Goal: Information Seeking & Learning: Find specific fact

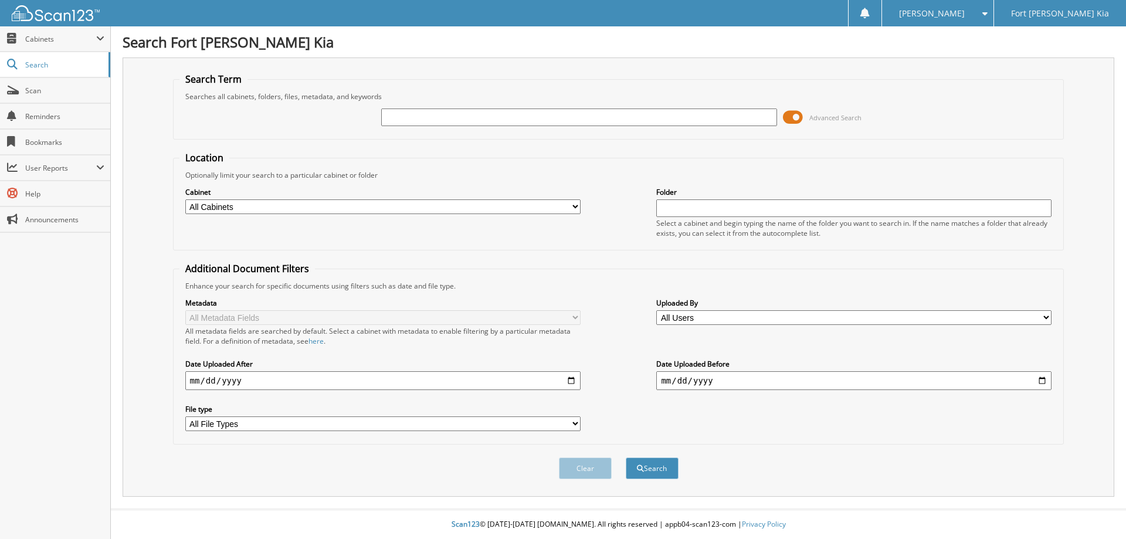
click at [526, 119] on input "text" at bounding box center [578, 118] width 395 height 18
type input "S7923104P"
click at [626, 458] on button "Search" at bounding box center [652, 469] width 53 height 22
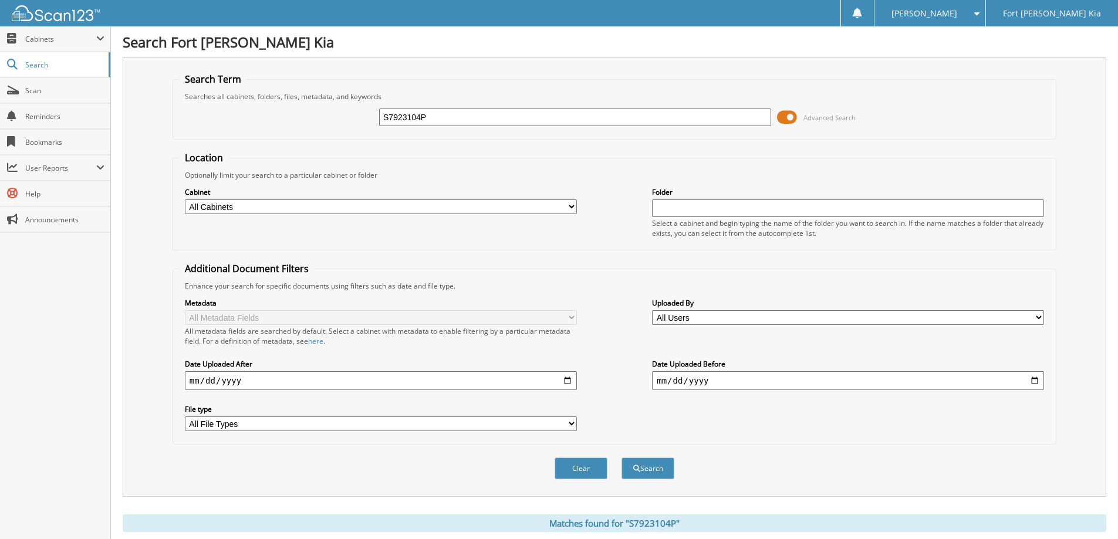
click at [786, 115] on span at bounding box center [787, 118] width 20 height 18
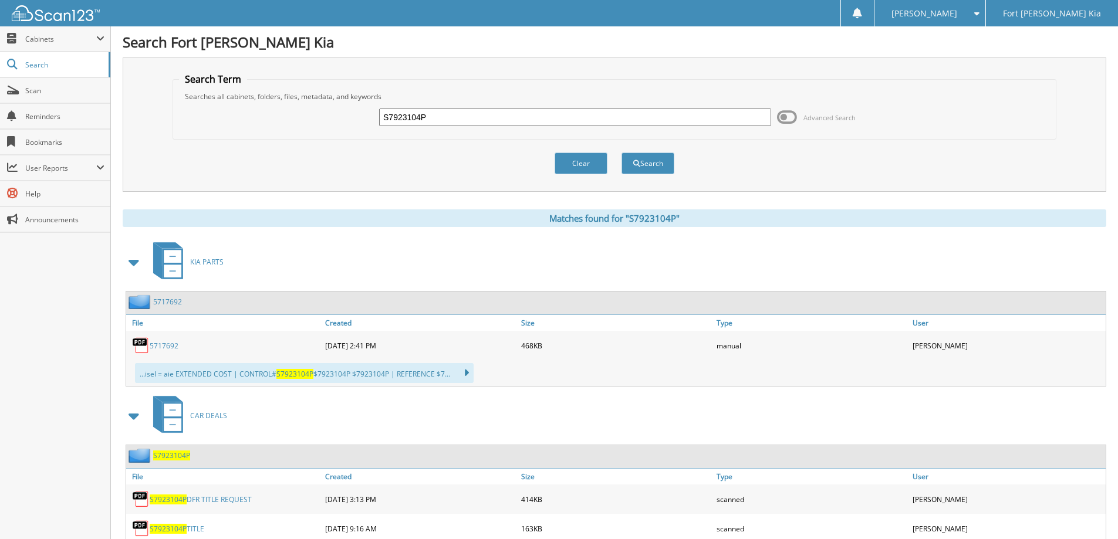
click at [136, 266] on span at bounding box center [134, 262] width 16 height 21
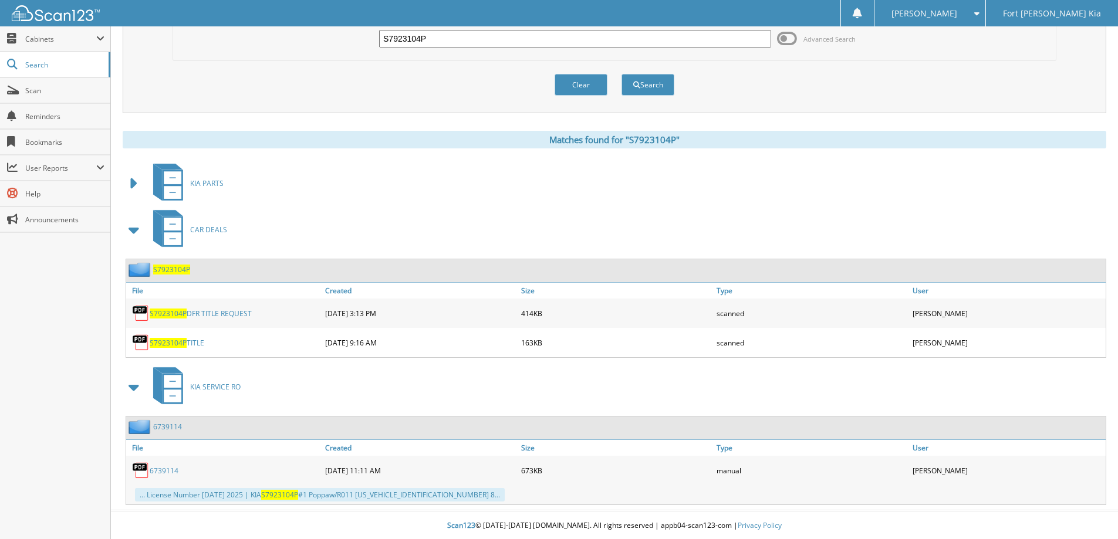
scroll to position [80, 0]
click at [131, 380] on span at bounding box center [134, 385] width 16 height 21
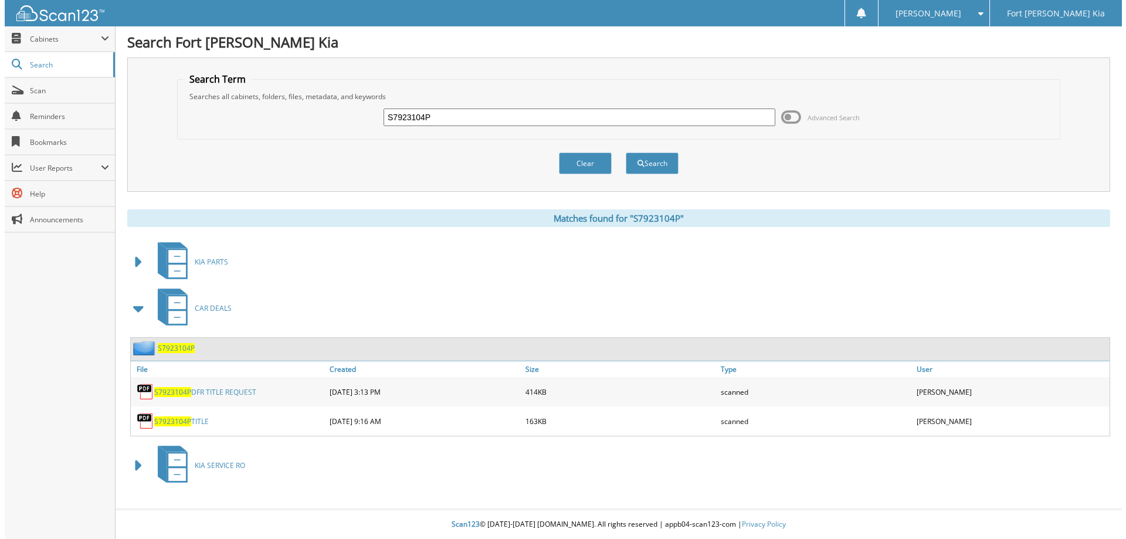
scroll to position [0, 0]
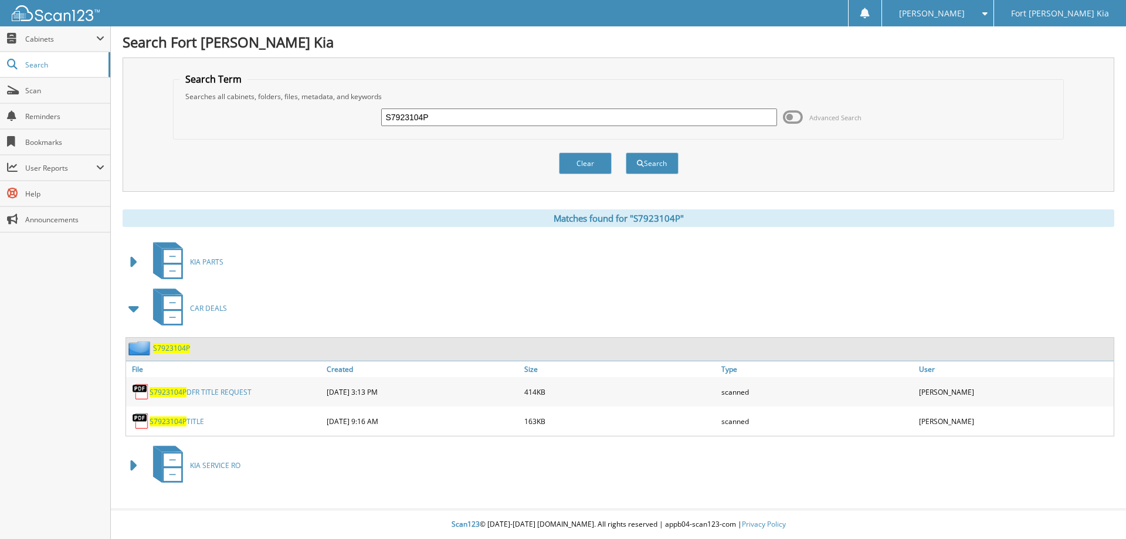
click at [172, 347] on span "S7923104P" at bounding box center [171, 348] width 37 height 10
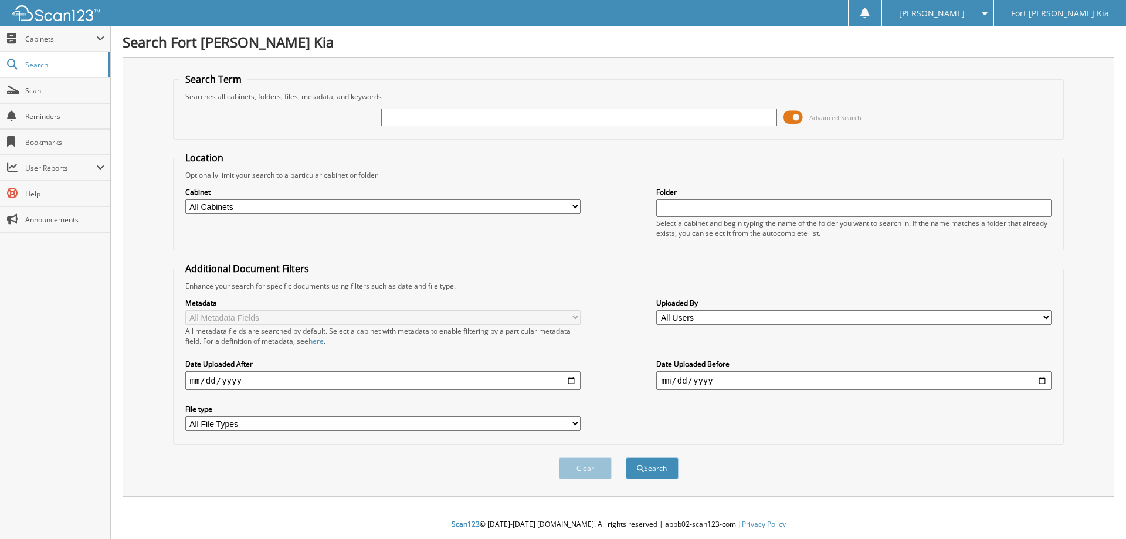
click at [408, 117] on input "text" at bounding box center [578, 118] width 395 height 18
type input "S5393669A"
click at [626, 458] on button "Search" at bounding box center [652, 469] width 53 height 22
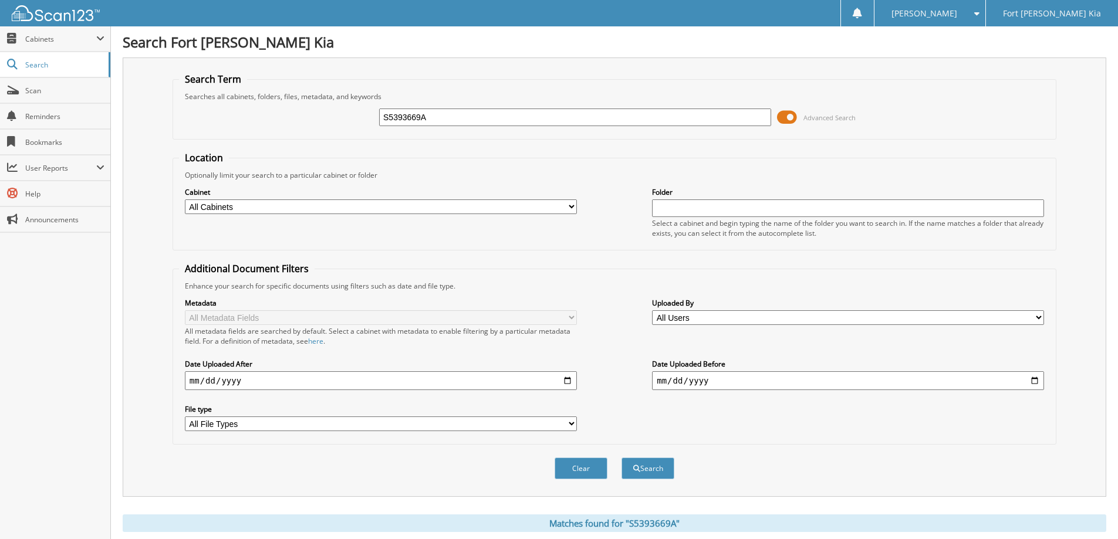
click at [785, 117] on span at bounding box center [787, 118] width 20 height 18
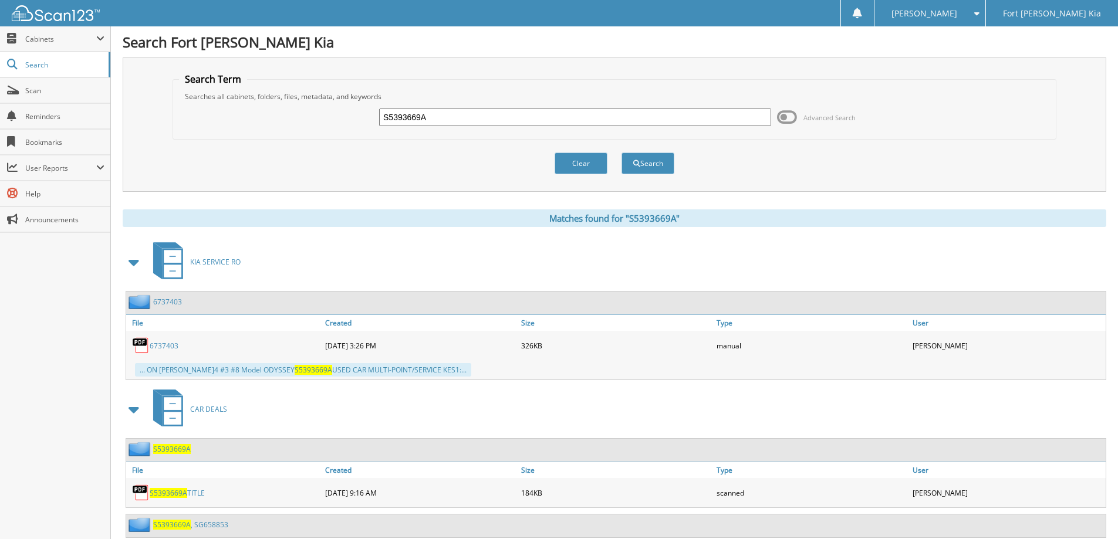
click at [128, 262] on span at bounding box center [134, 262] width 16 height 21
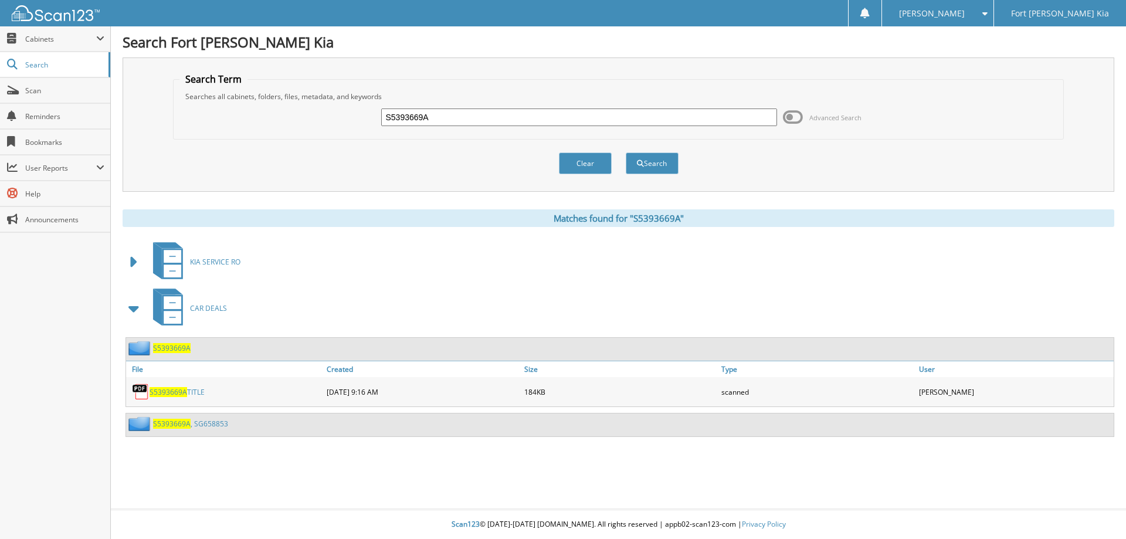
click at [199, 424] on link "S5393669A , SG658853" at bounding box center [190, 424] width 75 height 10
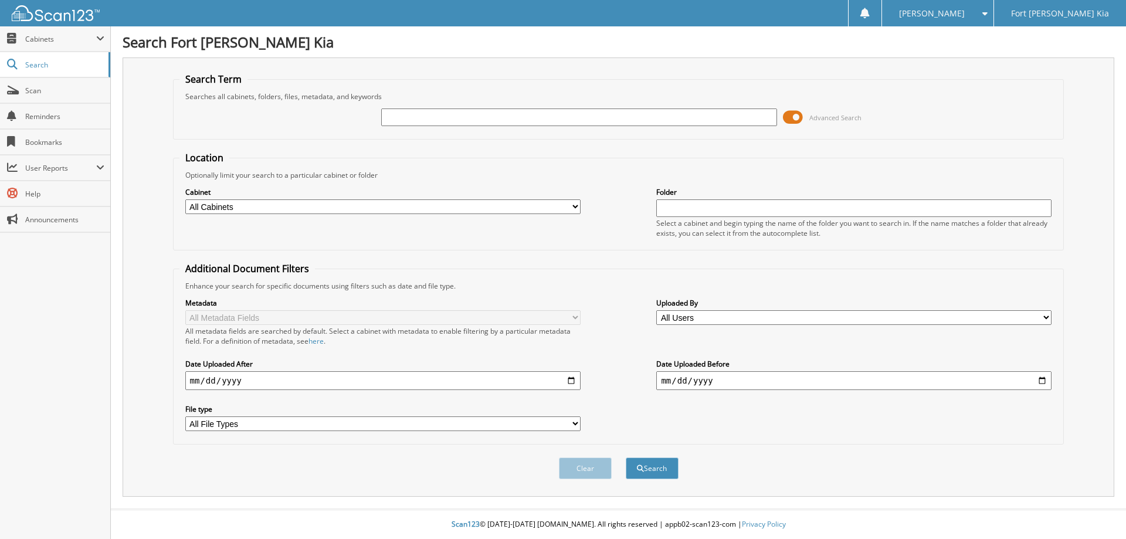
click at [485, 122] on input "text" at bounding box center [578, 118] width 395 height 18
type input "SG660731"
click at [626, 458] on button "Search" at bounding box center [652, 469] width 53 height 22
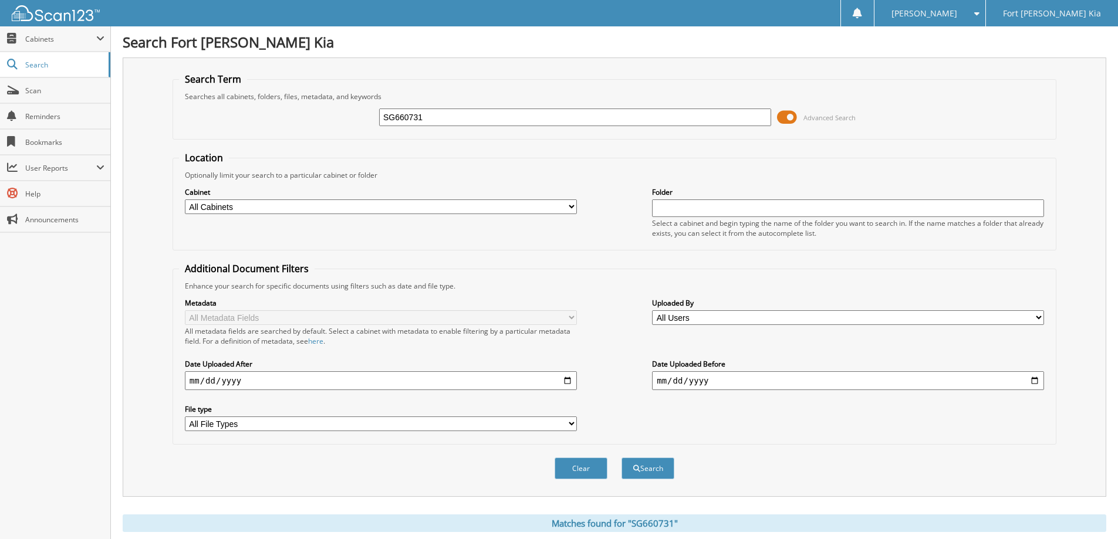
click at [786, 114] on span at bounding box center [787, 118] width 20 height 18
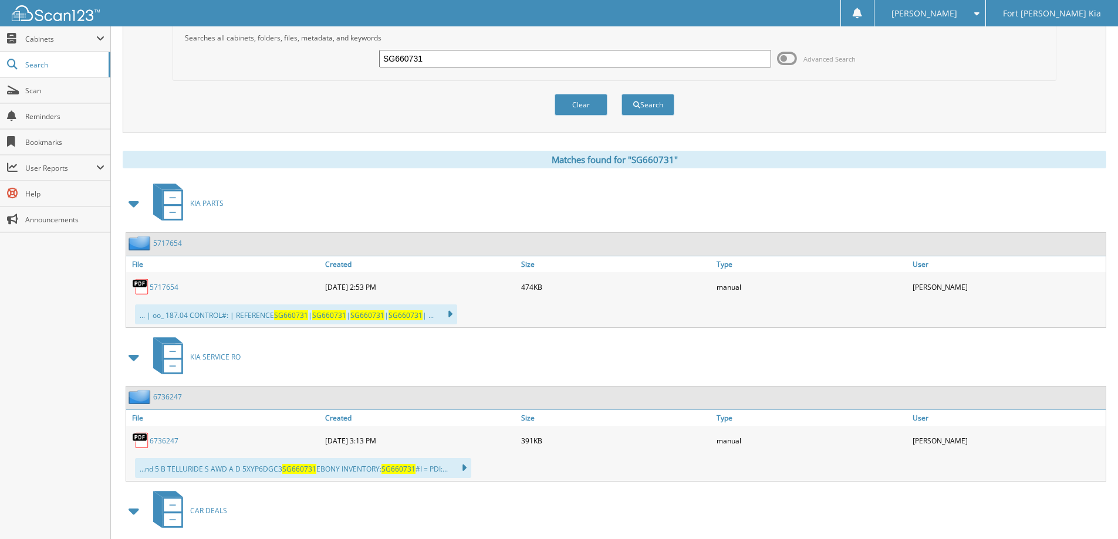
click at [133, 204] on span at bounding box center [134, 203] width 16 height 21
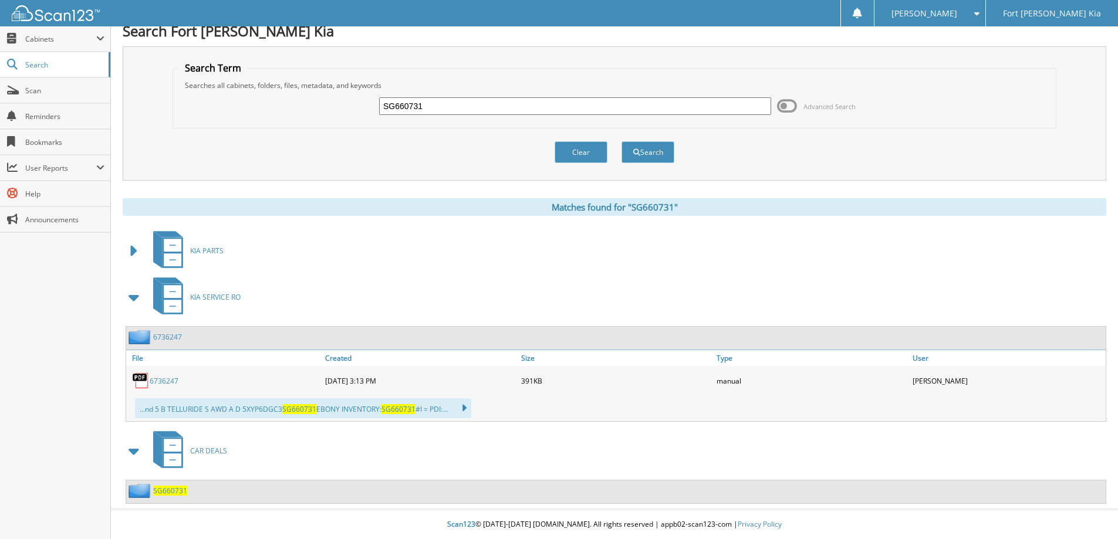
click at [181, 493] on span "SG660731" at bounding box center [170, 491] width 34 height 10
